Goal: Task Accomplishment & Management: Manage account settings

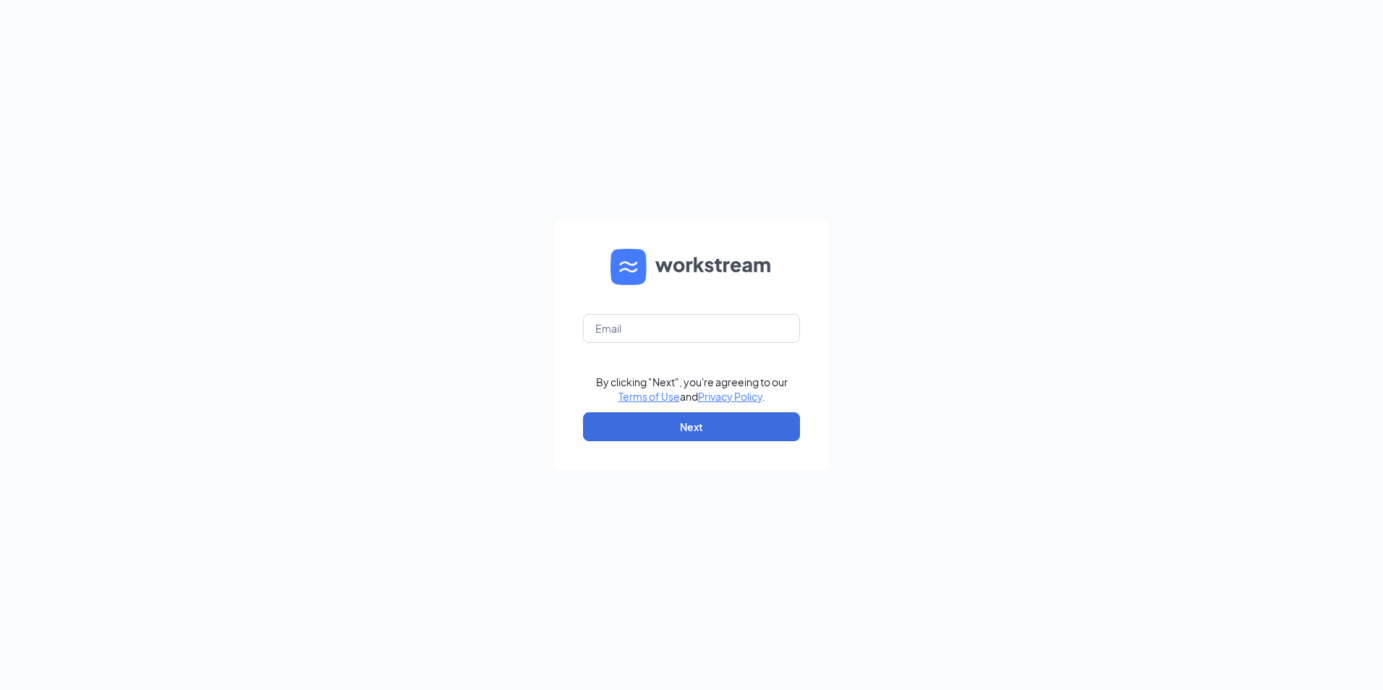
click at [665, 298] on form "By clicking "Next", you're agreeing to our Terms of Use and Privacy Policy . Ne…" at bounding box center [691, 345] width 275 height 250
click at [670, 316] on input "text" at bounding box center [691, 328] width 217 height 29
type input "gmcjjbus@gmail.com"
click at [689, 425] on button "Next" at bounding box center [691, 426] width 217 height 29
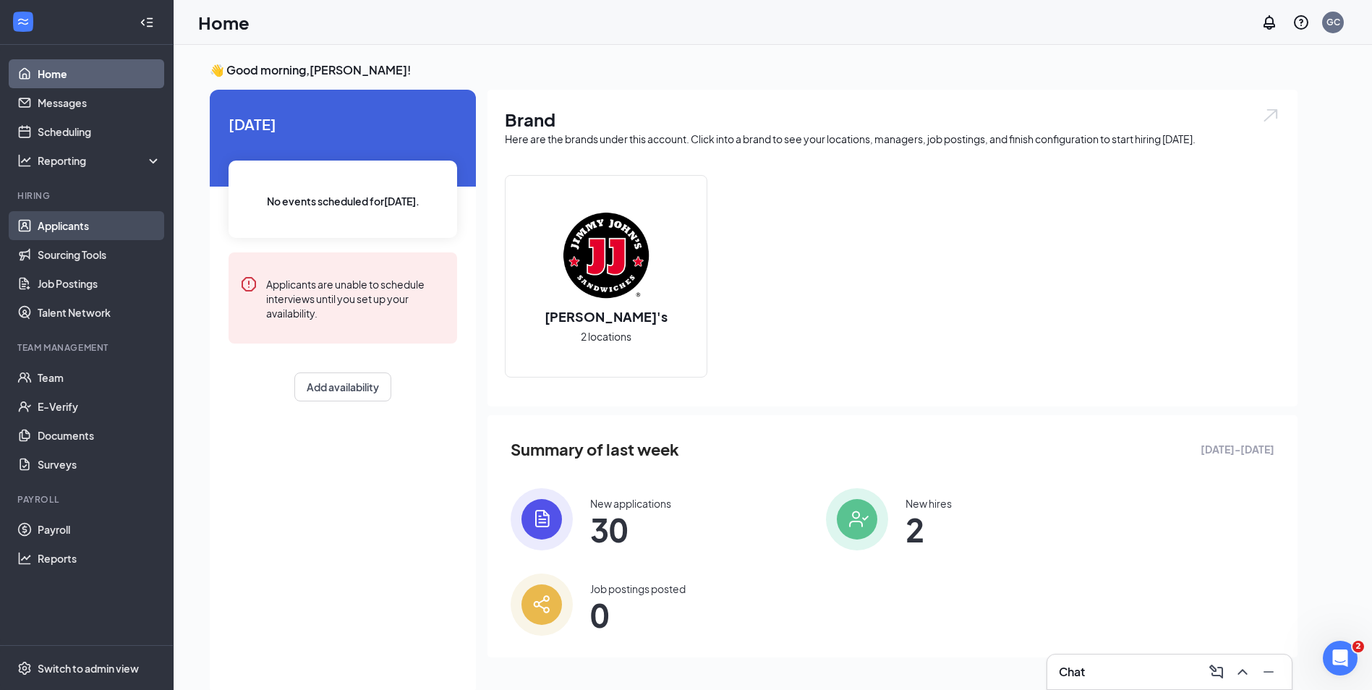
click at [100, 231] on link "Applicants" at bounding box center [100, 225] width 124 height 29
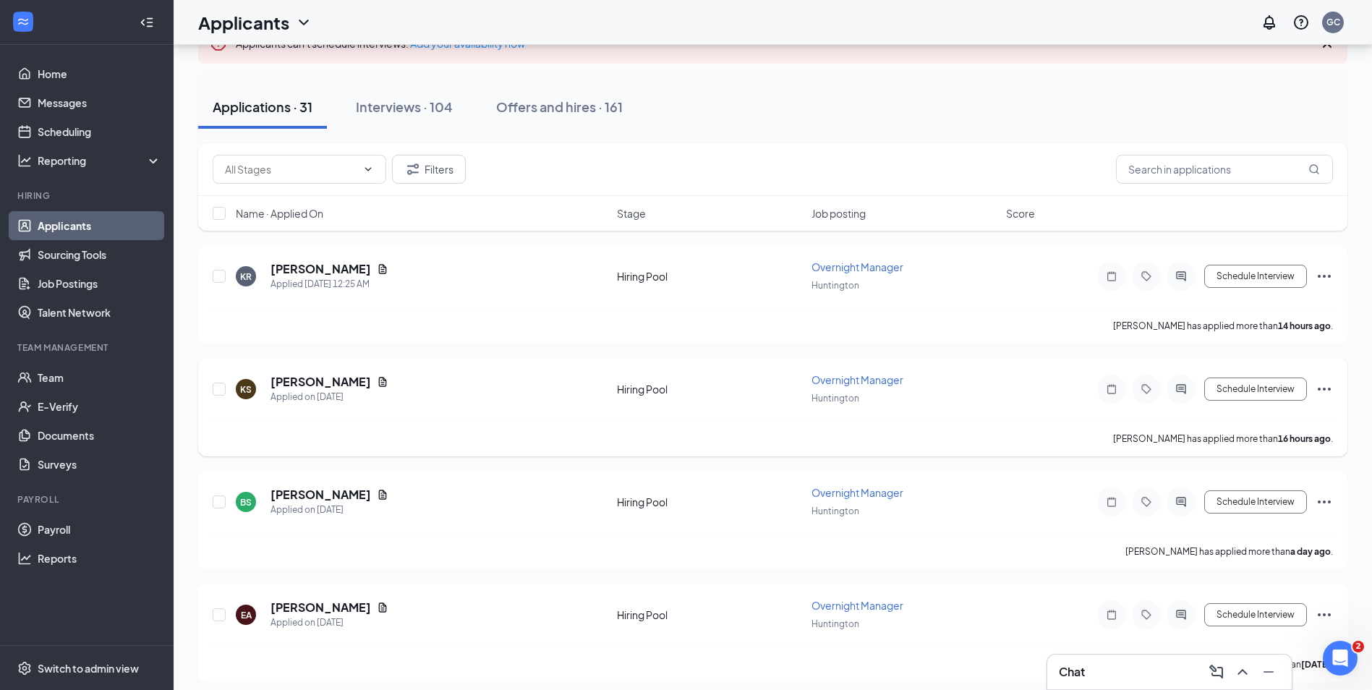
scroll to position [145, 0]
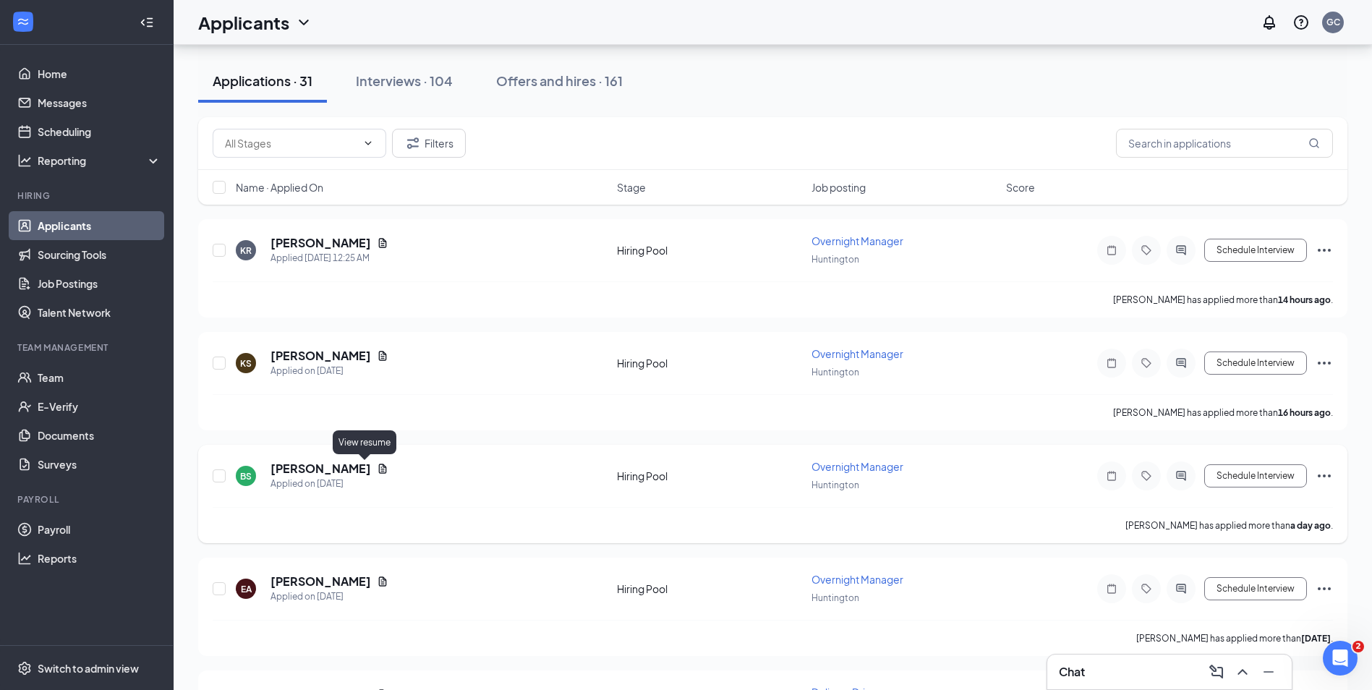
click at [379, 469] on icon "Document" at bounding box center [383, 468] width 8 height 9
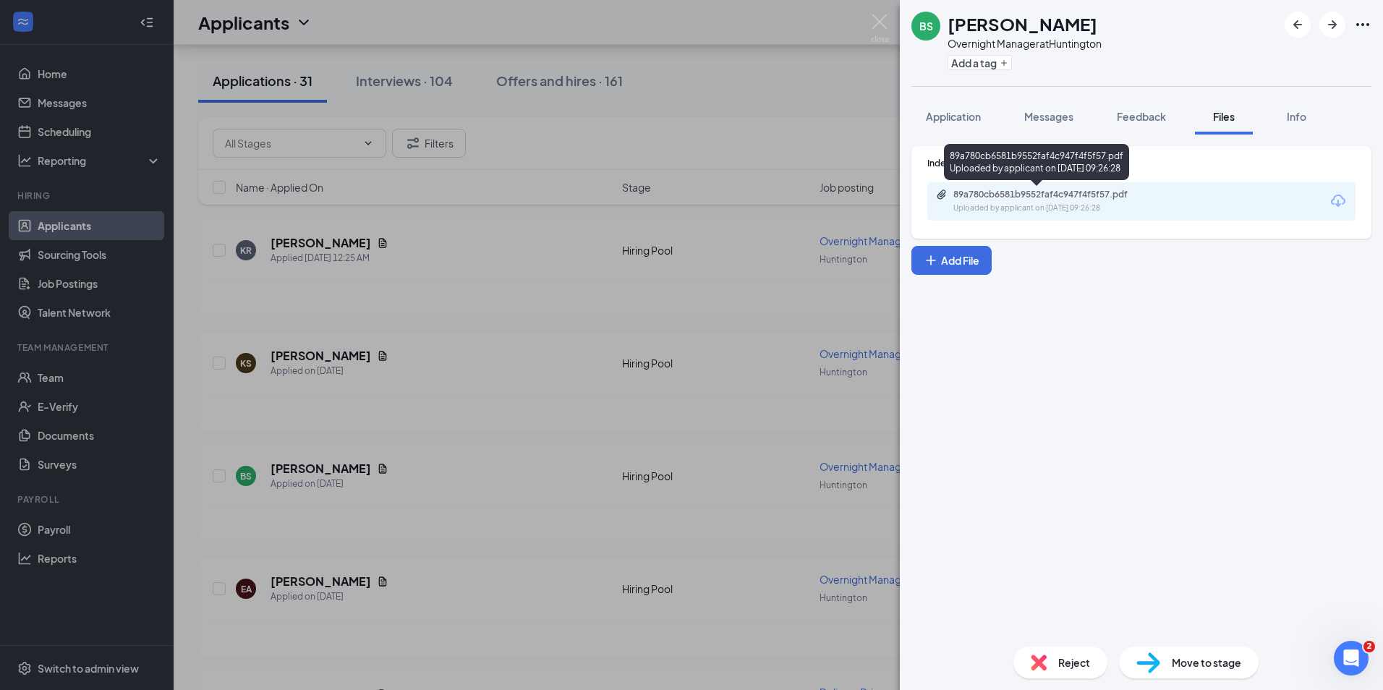
click at [1033, 192] on div "89a780cb6581b9552faf4c947f4f5f57.pdf" at bounding box center [1054, 195] width 203 height 12
click at [749, 341] on div "BS [PERSON_NAME] Overnight Manager at Huntington Add a tag Application Messages…" at bounding box center [691, 345] width 1383 height 690
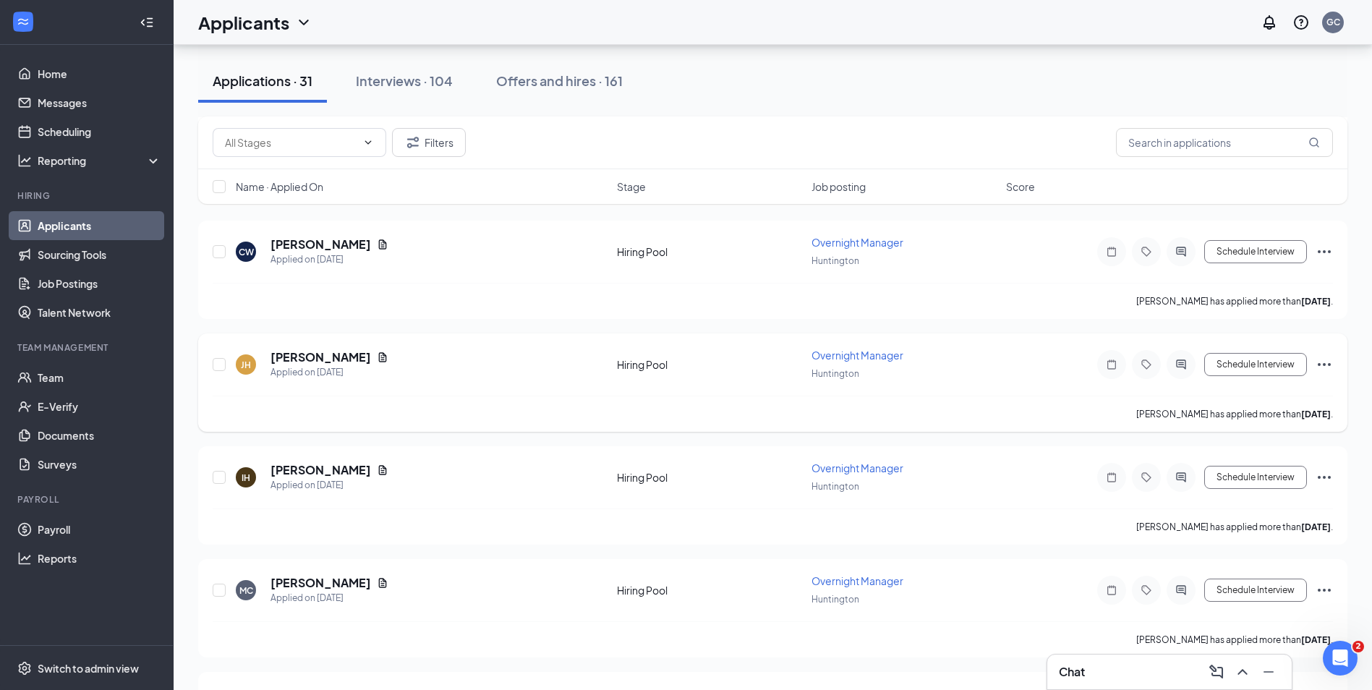
scroll to position [868, 0]
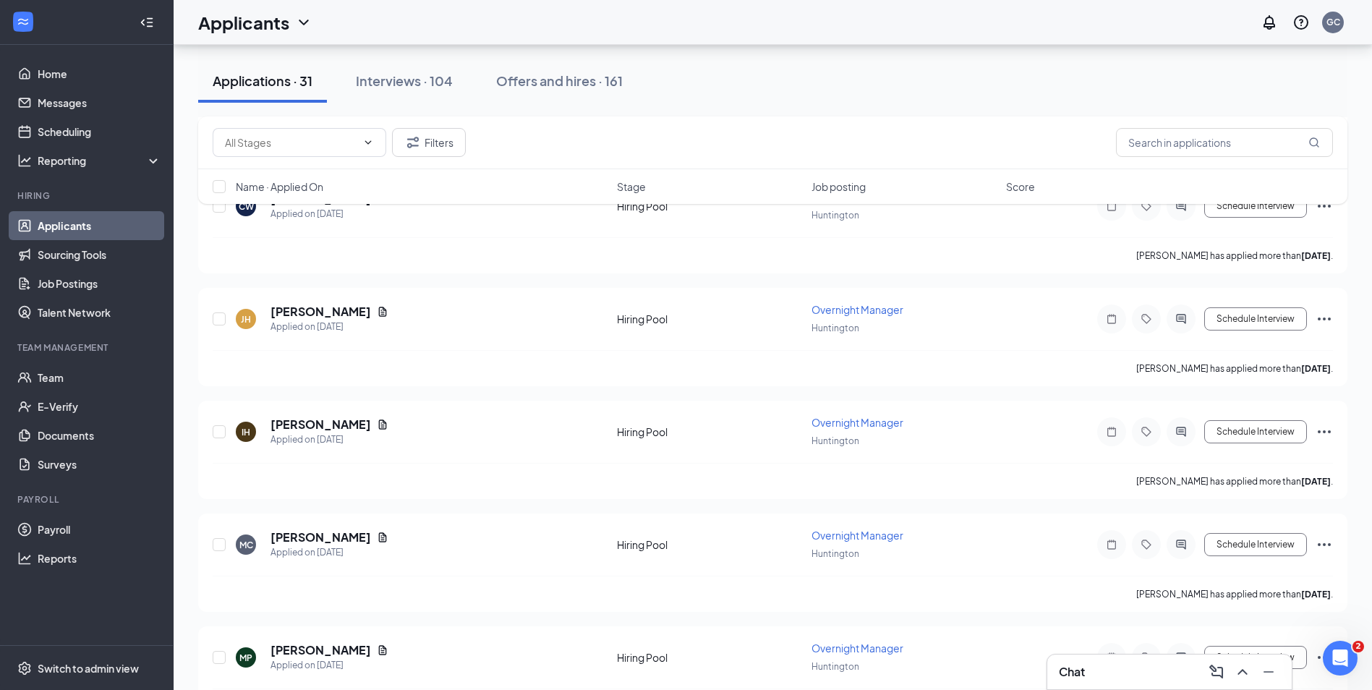
drag, startPoint x: 387, startPoint y: 71, endPoint x: 393, endPoint y: 102, distance: 31.6
click at [388, 71] on button "Interviews · 104" at bounding box center [404, 80] width 126 height 43
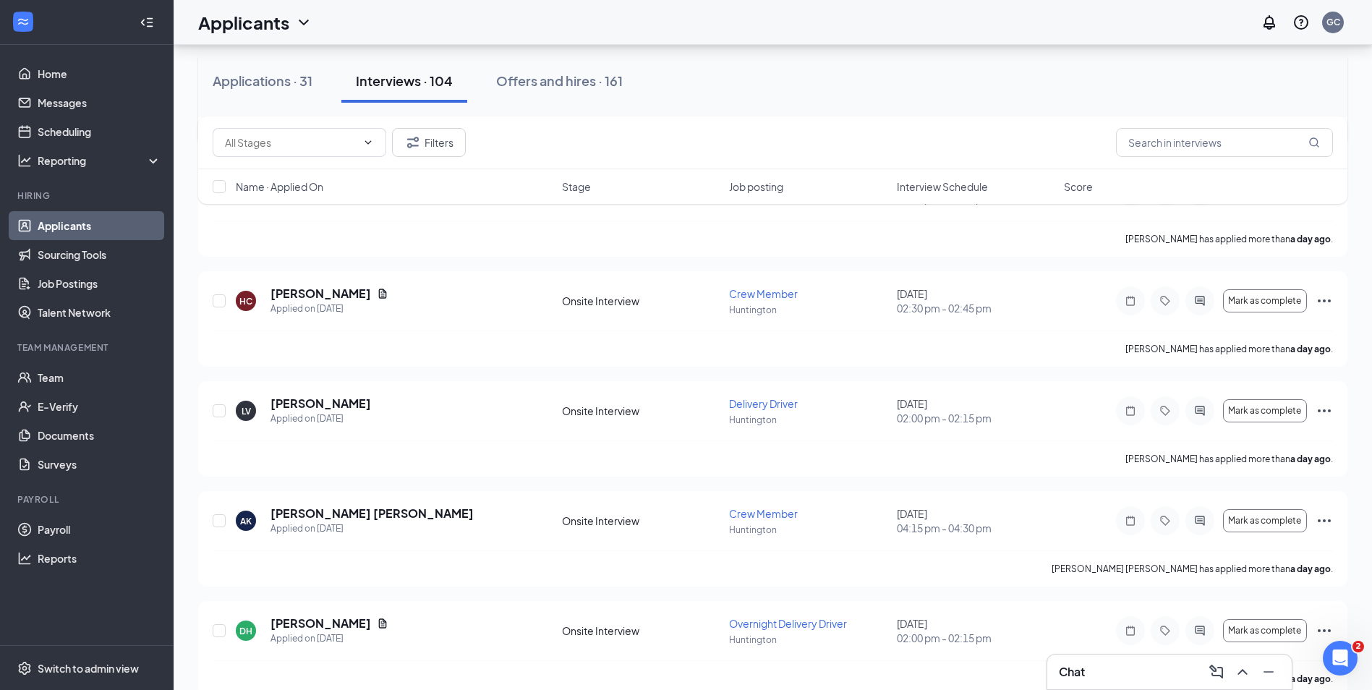
scroll to position [434, 0]
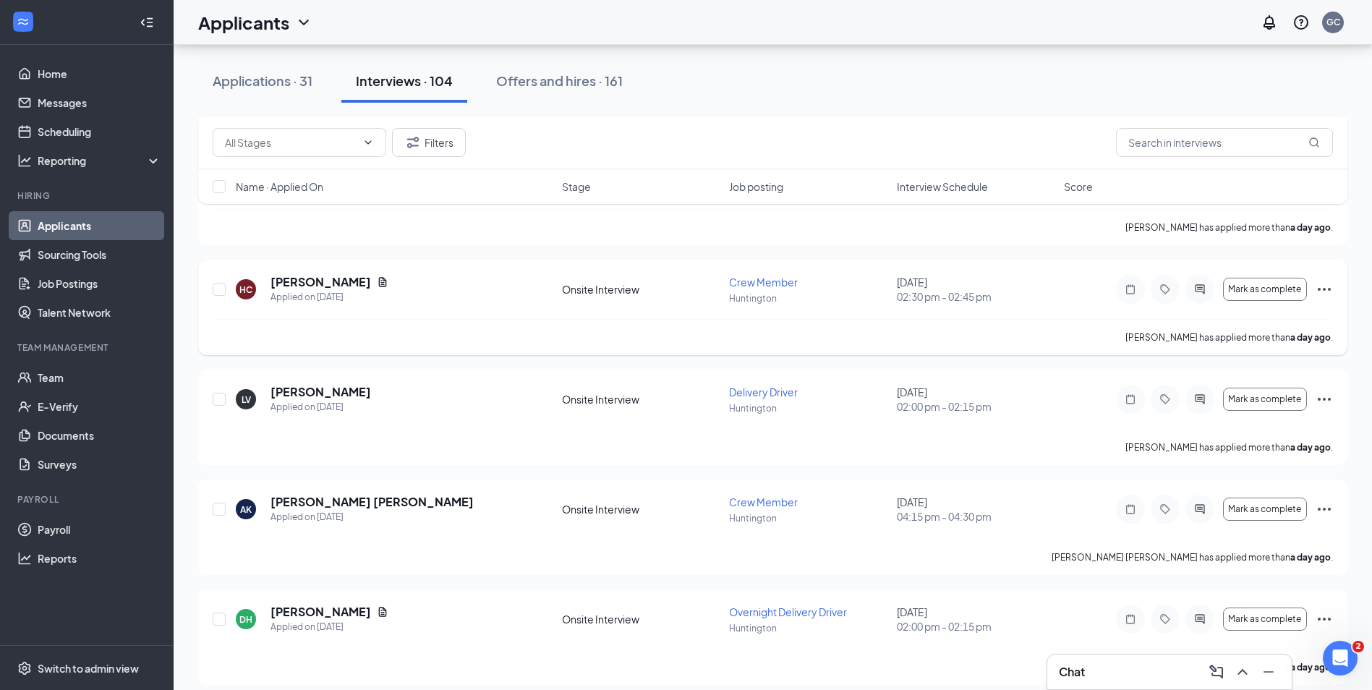
click at [1323, 291] on icon "Ellipses" at bounding box center [1324, 289] width 17 height 17
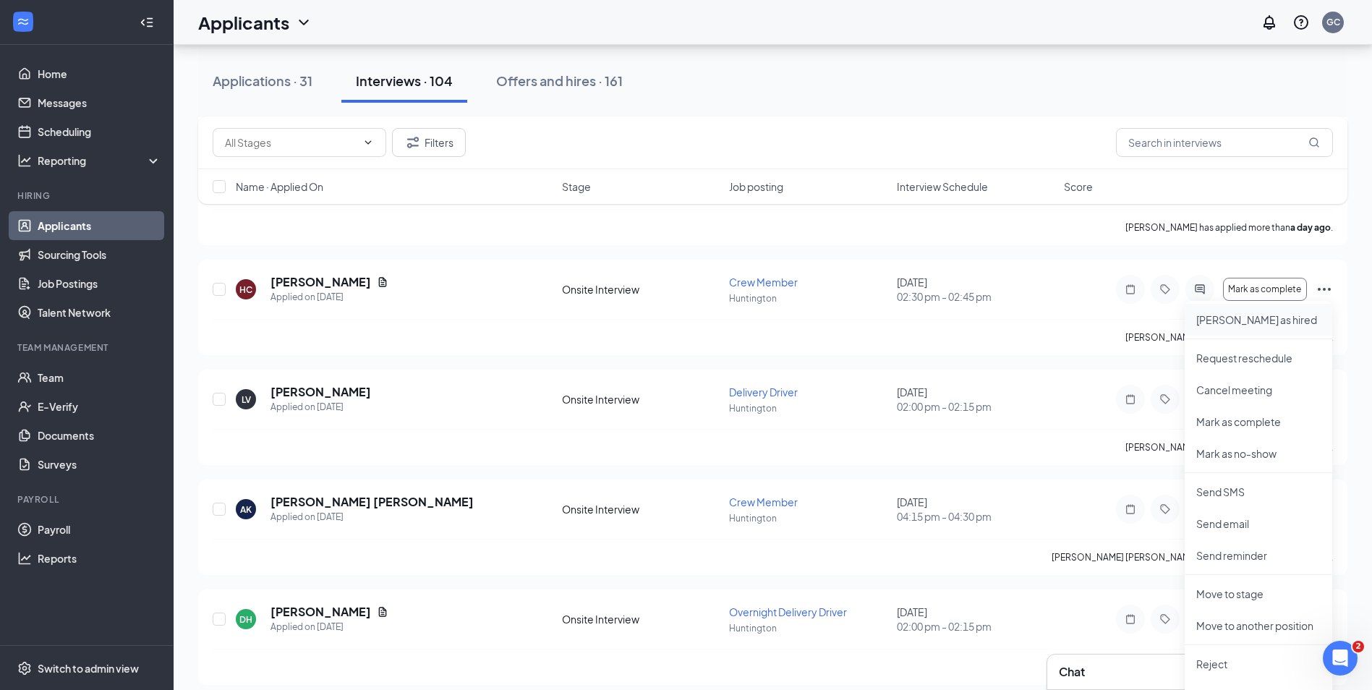
click at [1246, 323] on p "[PERSON_NAME] as hired" at bounding box center [1258, 319] width 124 height 14
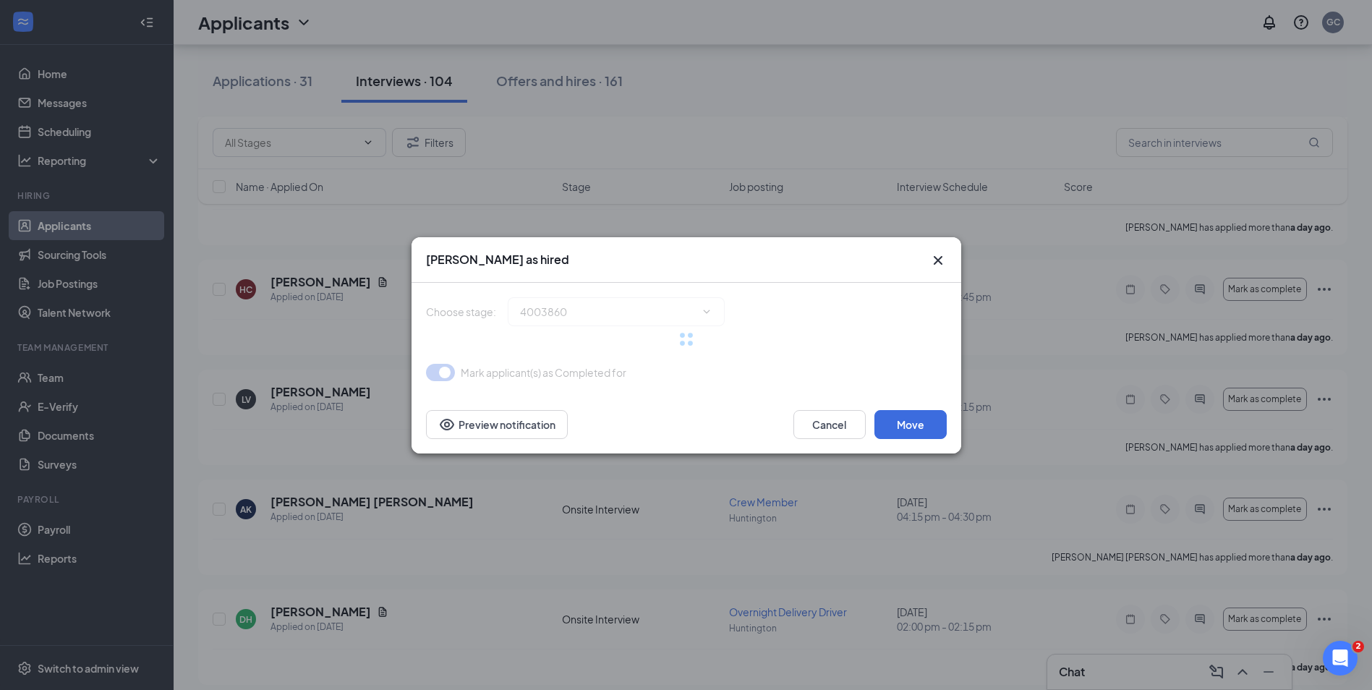
type input "Hiring Complete (final stage)"
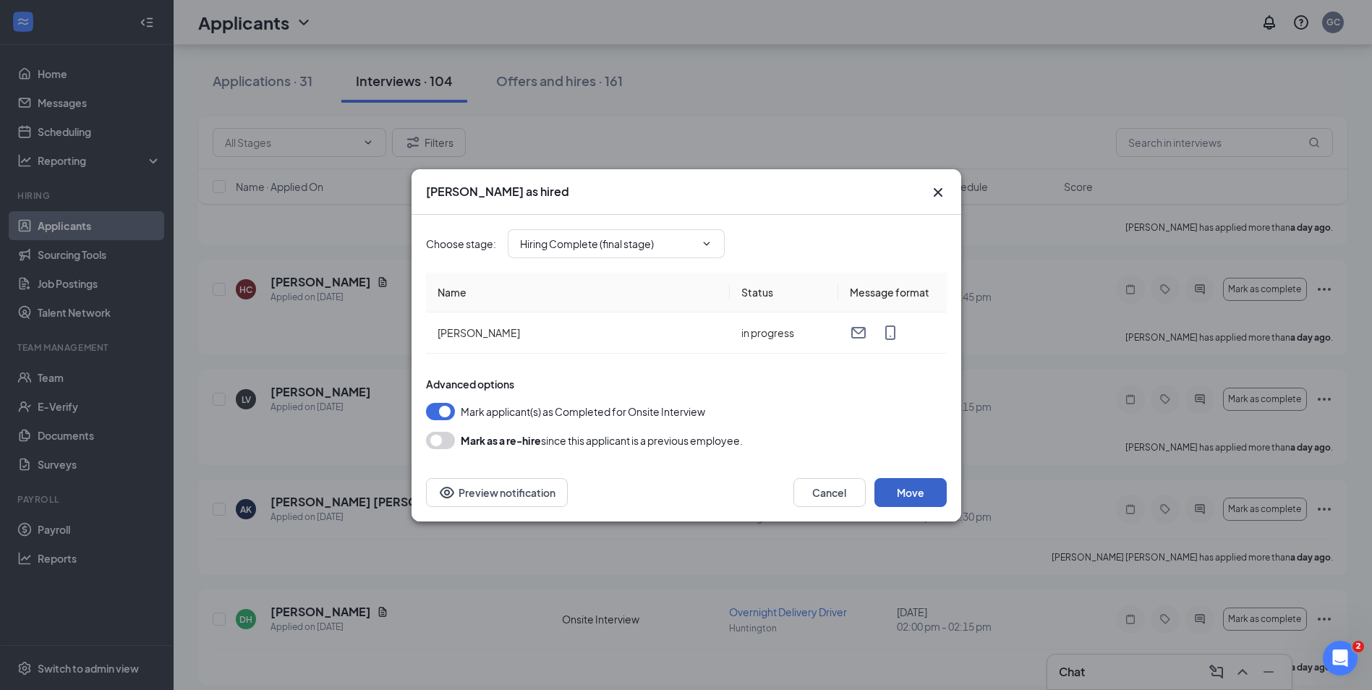
click at [894, 491] on button "Move" at bounding box center [910, 492] width 72 height 29
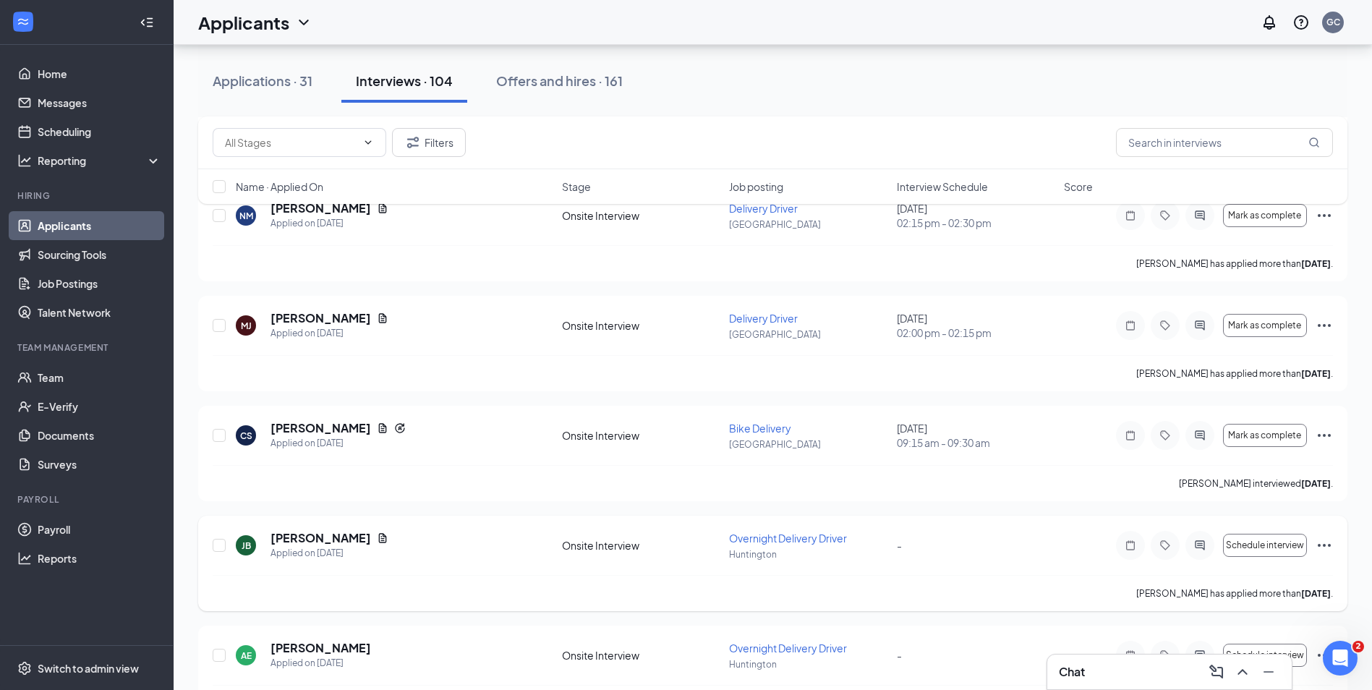
scroll to position [1374, 0]
